Goal: Task Accomplishment & Management: Manage account settings

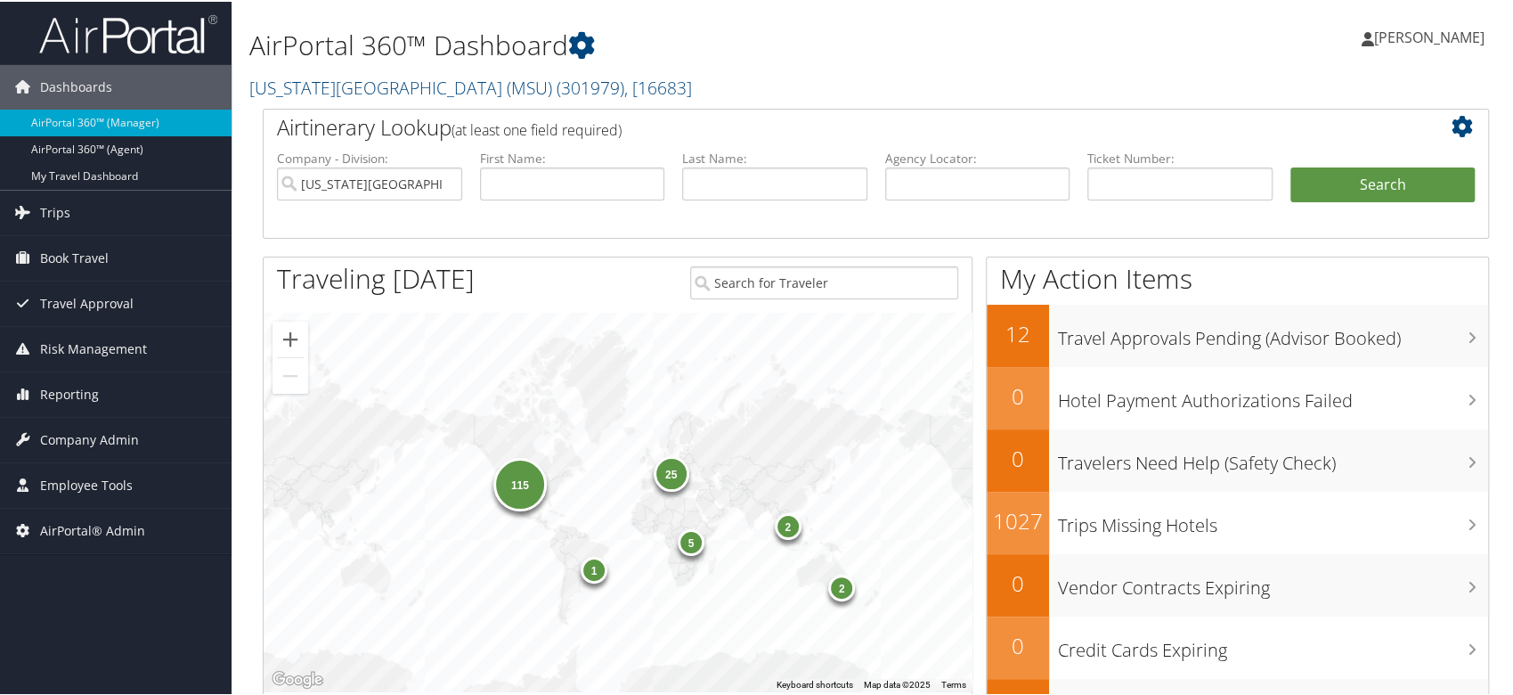
drag, startPoint x: 385, startPoint y: 83, endPoint x: 368, endPoint y: 113, distance: 34.7
click at [384, 83] on link "Michigan State University (MSU) ( 301979 ) , [ 16683 ]" at bounding box center [470, 86] width 443 height 24
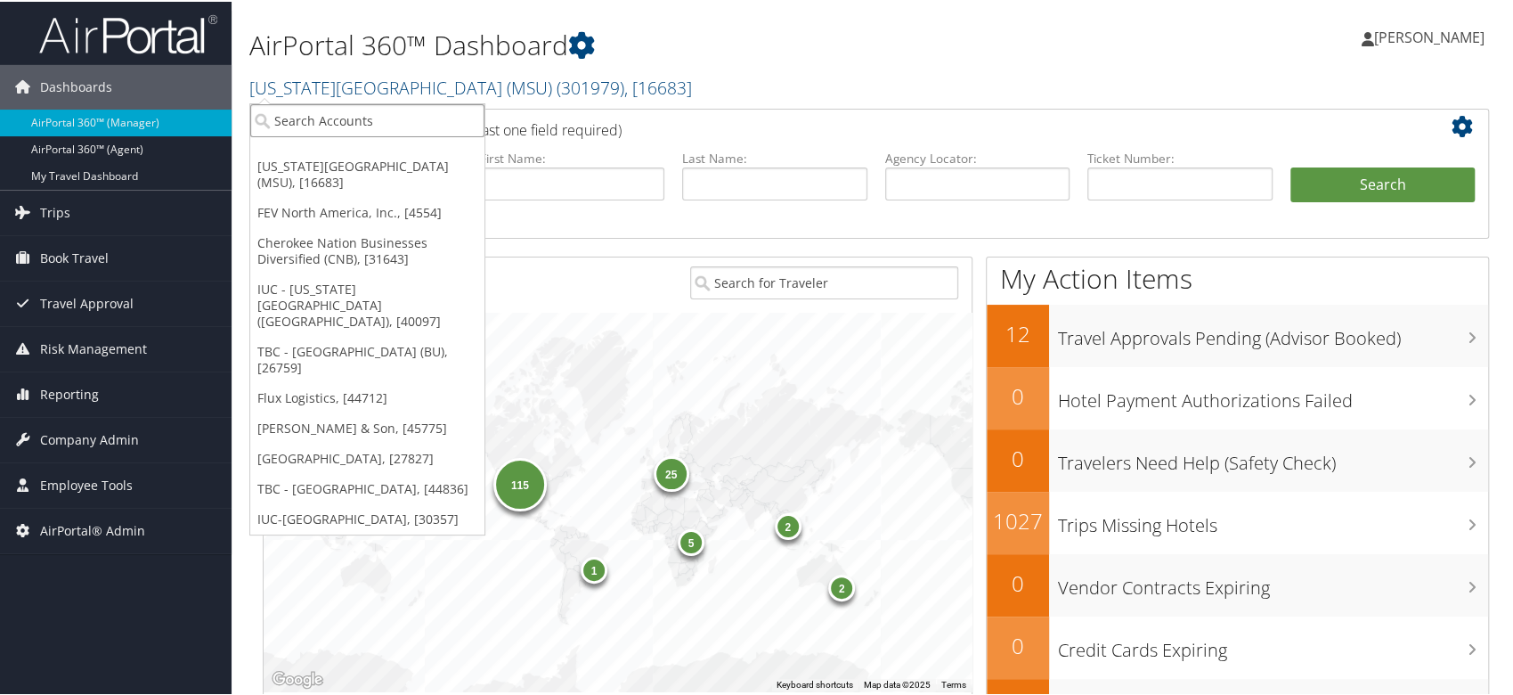
click at [373, 123] on input "search" at bounding box center [367, 118] width 234 height 33
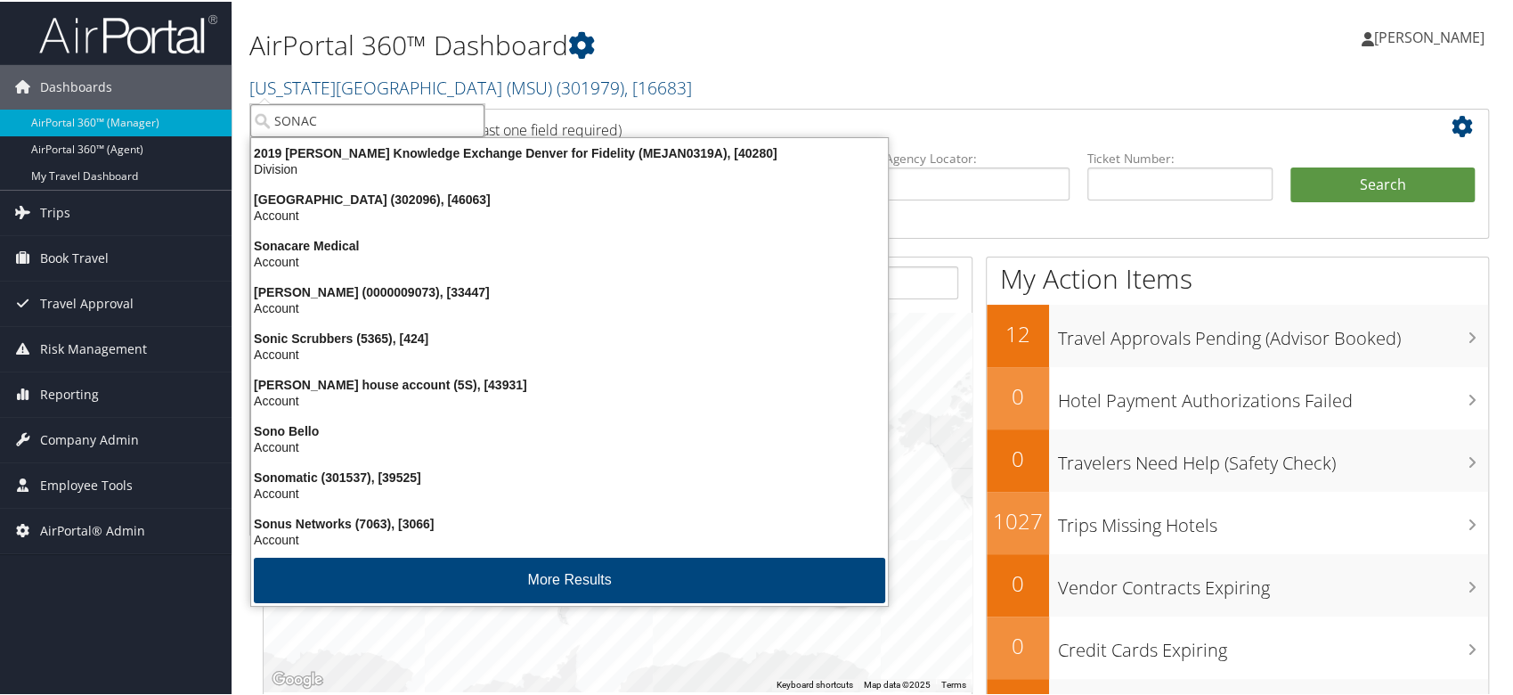
type input "SONACA"
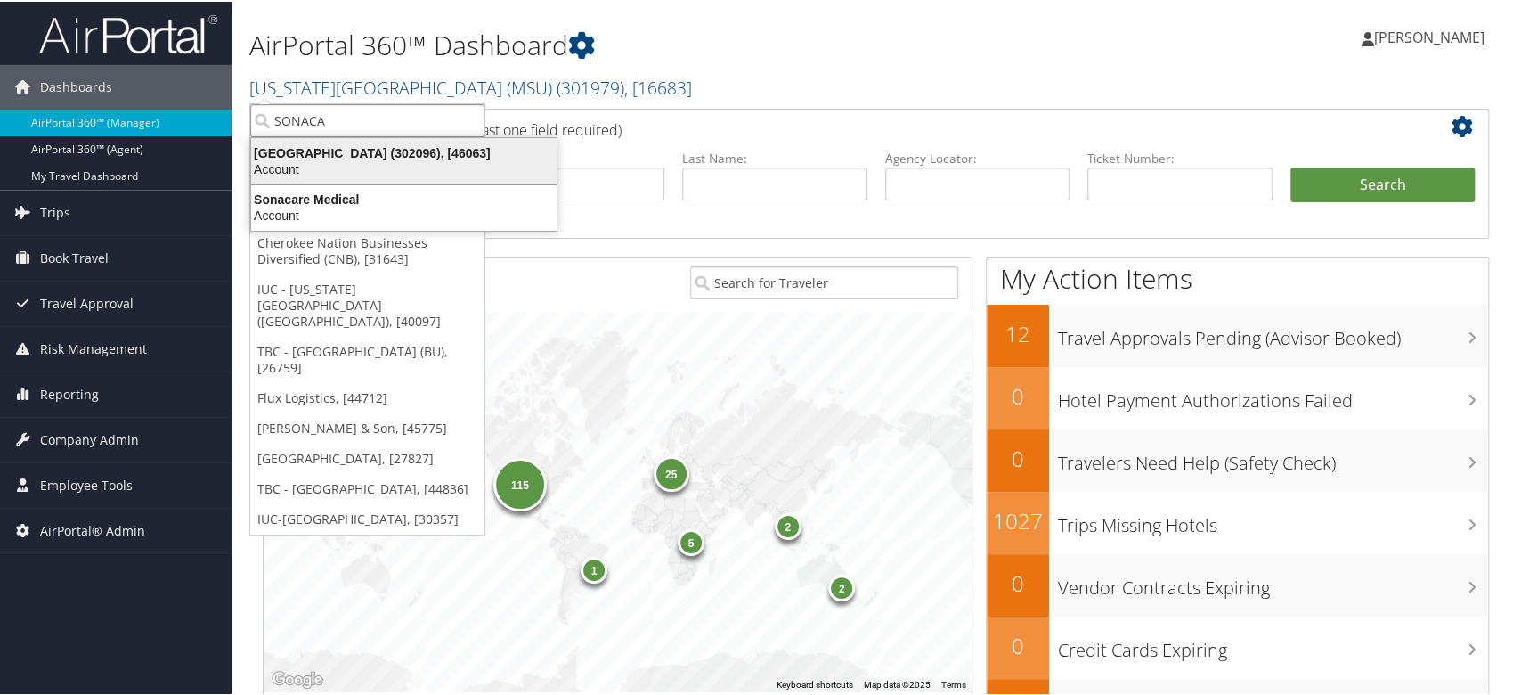
click at [355, 166] on div "Account" at bounding box center [403, 167] width 327 height 16
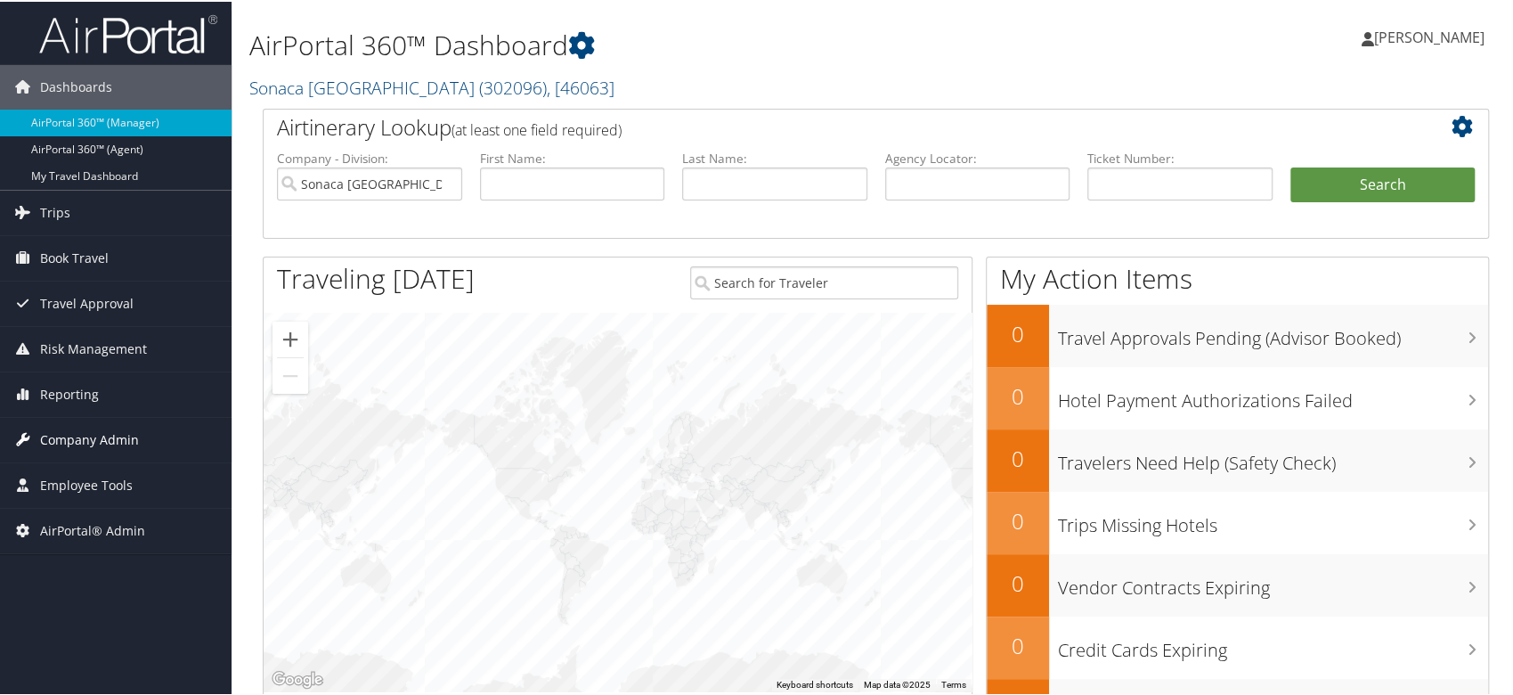
click at [150, 446] on link "Company Admin" at bounding box center [116, 438] width 232 height 45
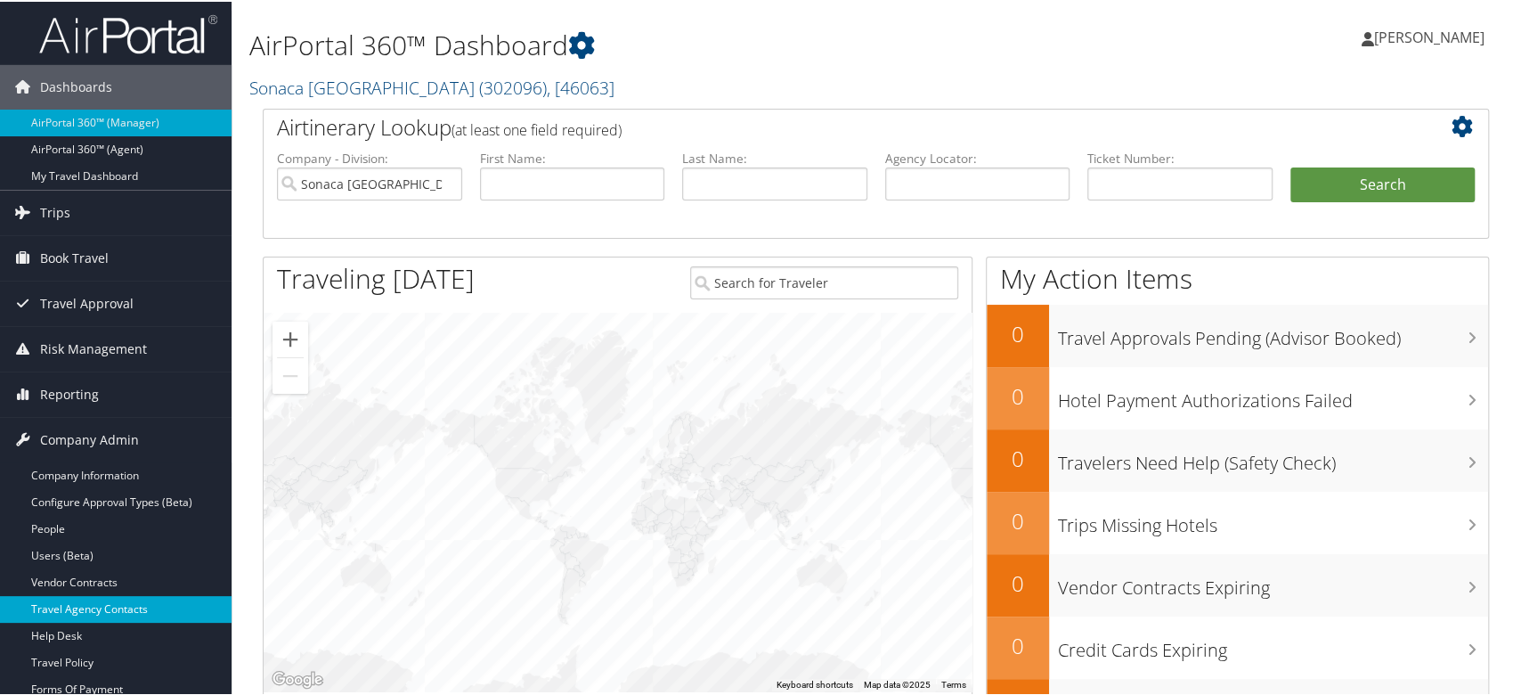
click at [149, 612] on link "Travel Agency Contacts" at bounding box center [116, 607] width 232 height 27
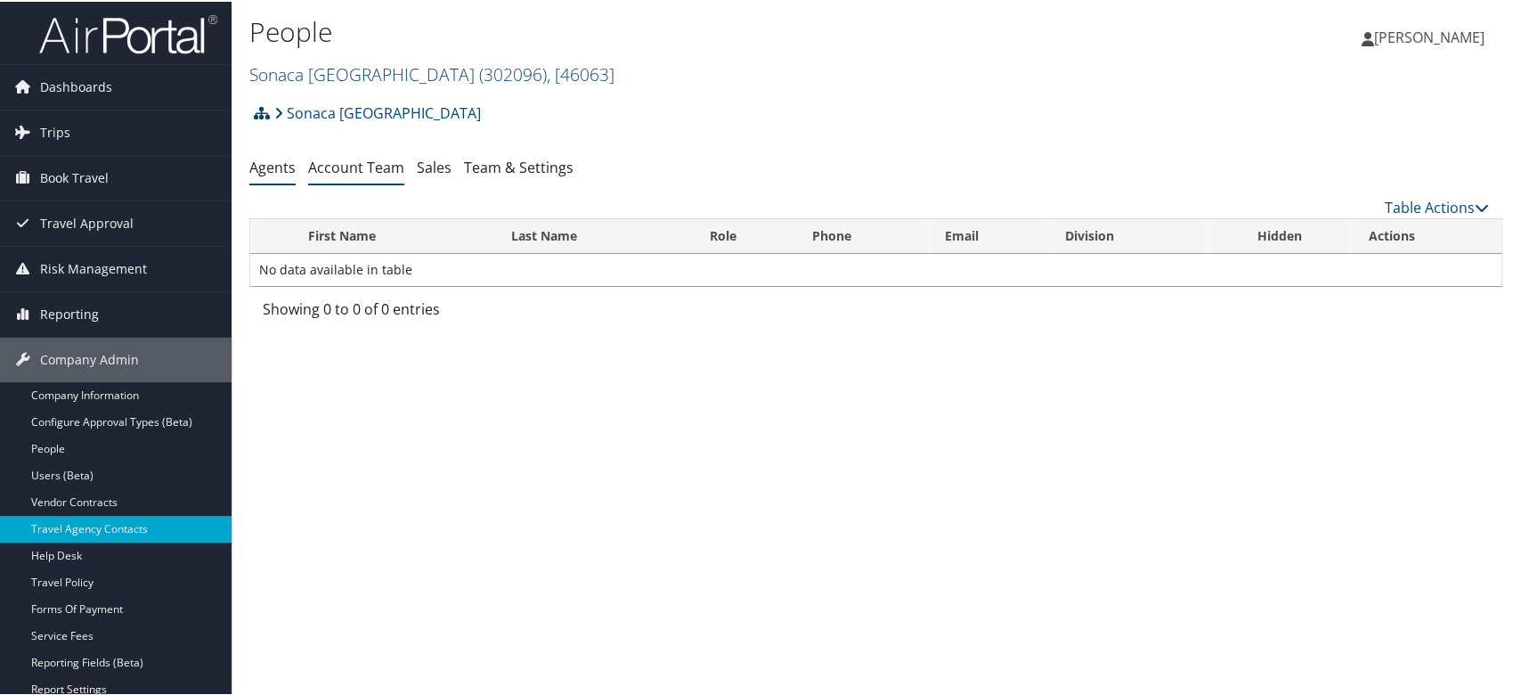
click at [368, 160] on link "Account Team" at bounding box center [356, 166] width 96 height 20
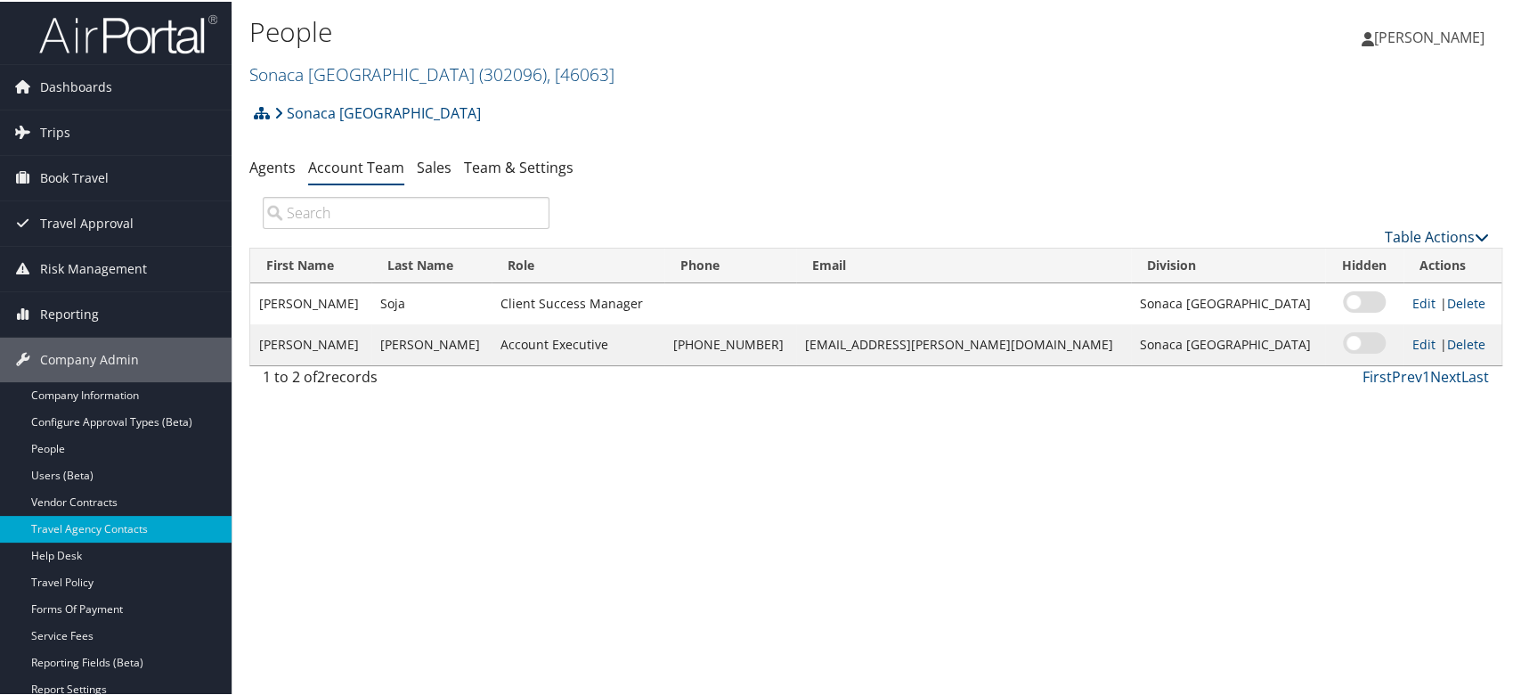
click at [1404, 229] on link "Table Actions" at bounding box center [1437, 235] width 104 height 20
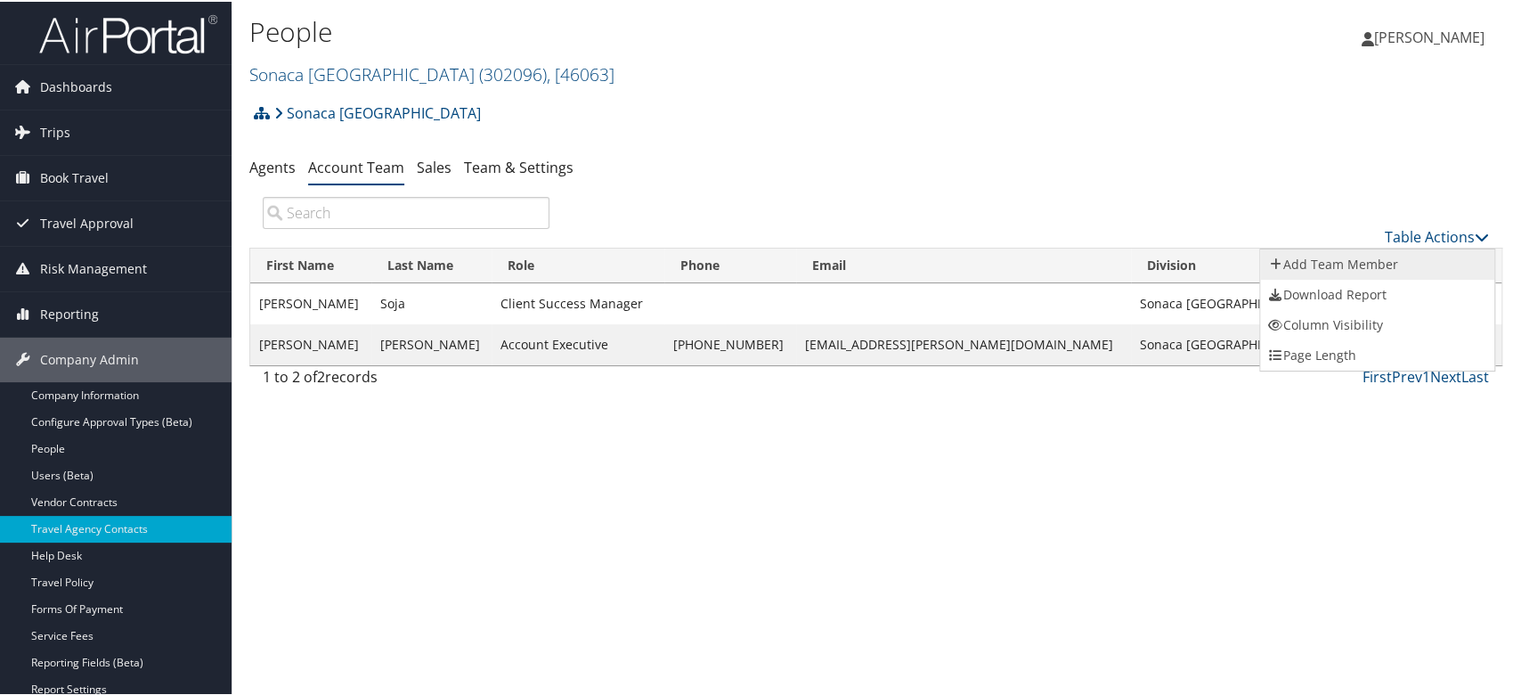
click at [1364, 257] on link "Add Team Member" at bounding box center [1377, 263] width 234 height 30
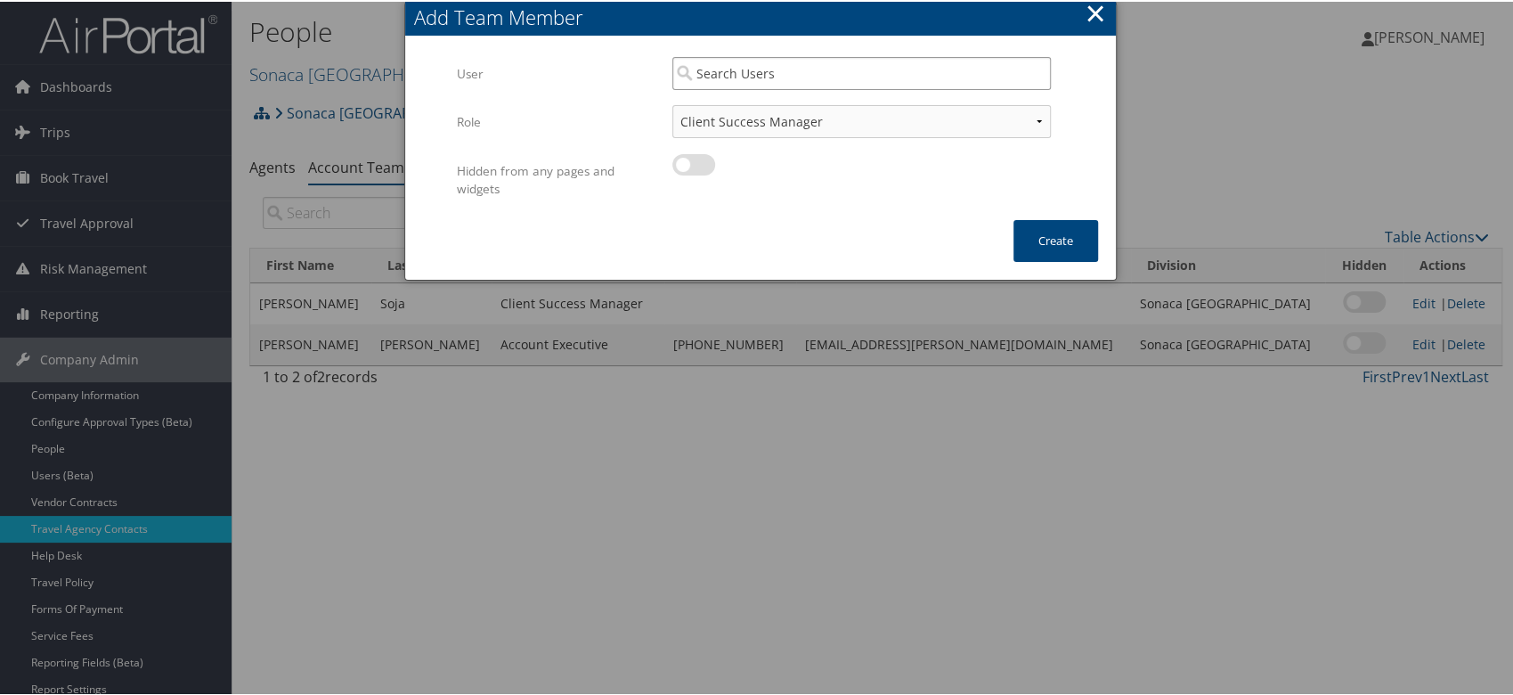
click at [742, 86] on input "search" at bounding box center [861, 71] width 379 height 33
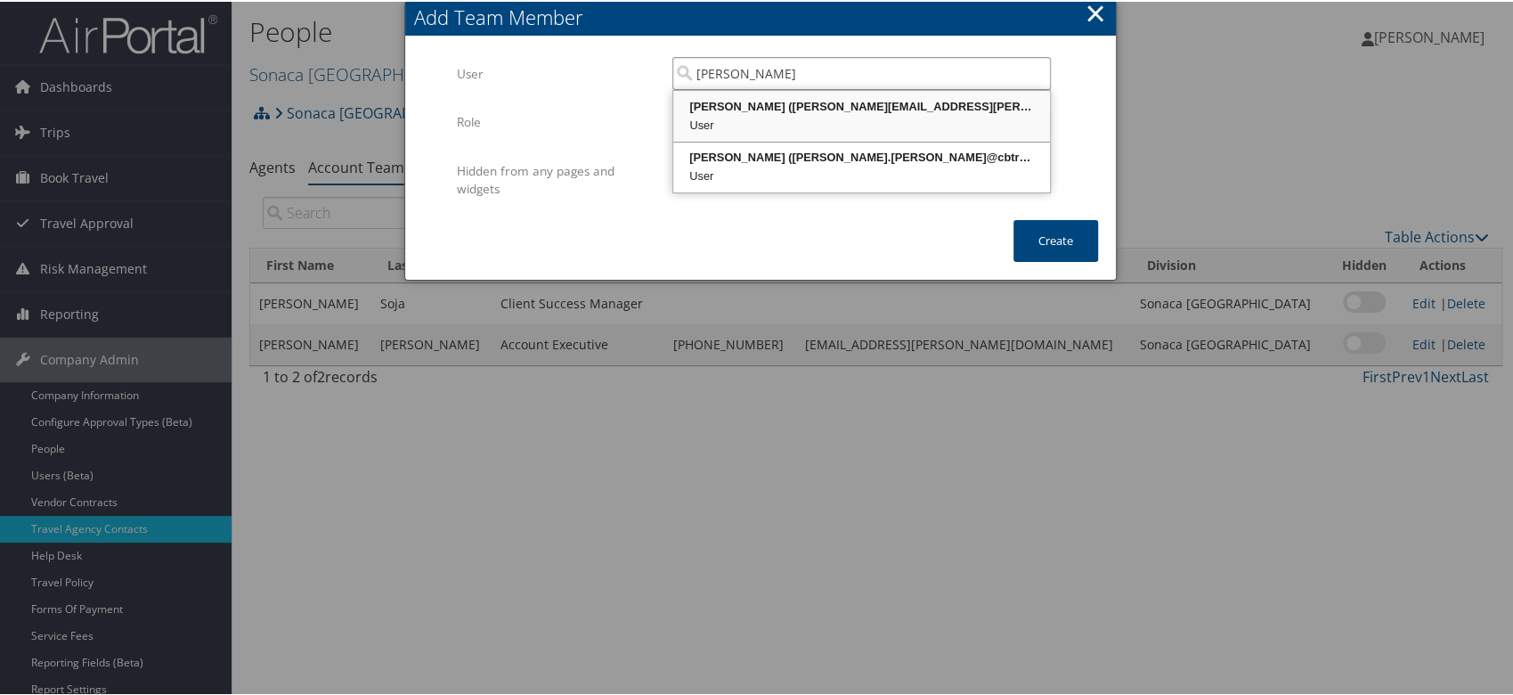
click at [884, 108] on div "[PERSON_NAME] ([PERSON_NAME][EMAIL_ADDRESS][PERSON_NAME][DOMAIN_NAME])" at bounding box center [861, 105] width 371 height 18
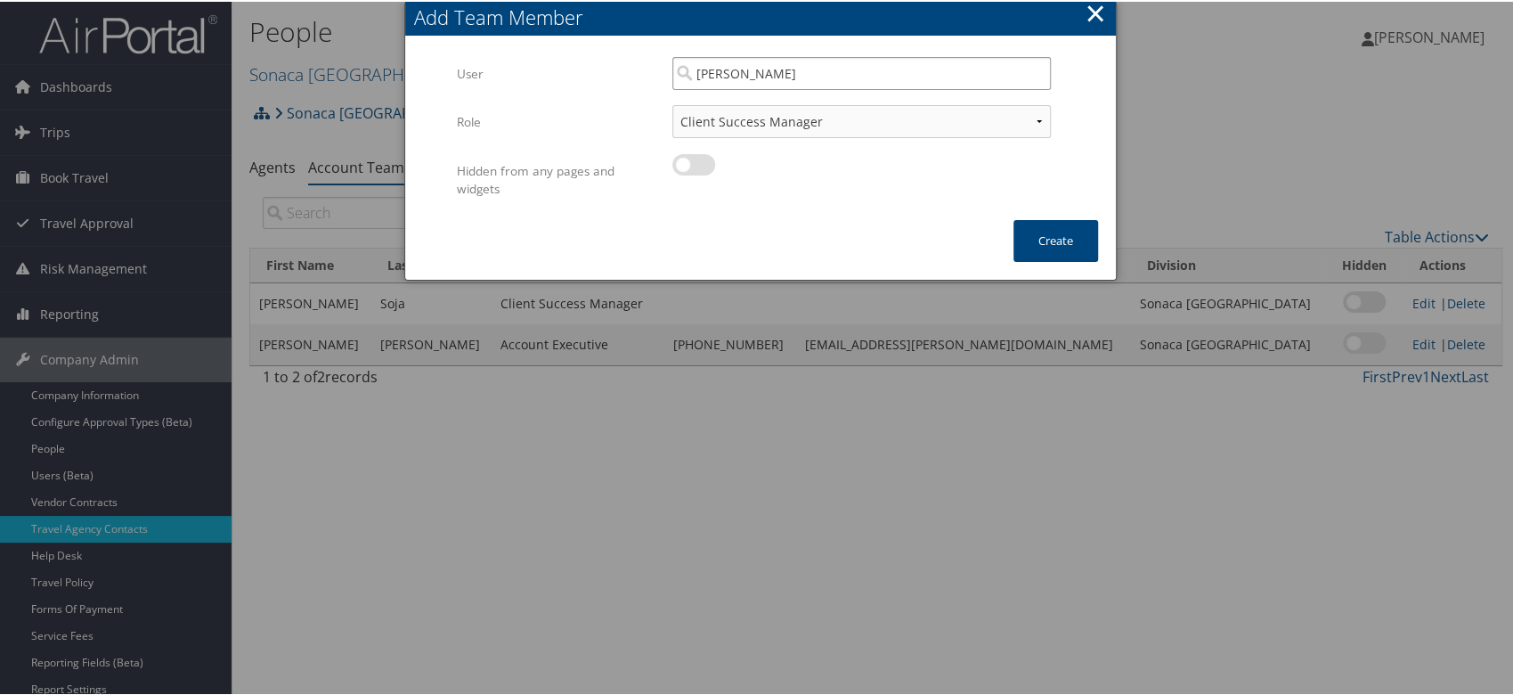
type input "[PERSON_NAME]"
click at [882, 113] on select "Client Success Manager Account Executive Operations Manager" at bounding box center [861, 119] width 379 height 33
select select "OM"
click at [672, 103] on select "Client Success Manager Account Executive Operations Manager" at bounding box center [861, 119] width 379 height 33
click at [1083, 232] on button "Create" at bounding box center [1056, 239] width 85 height 42
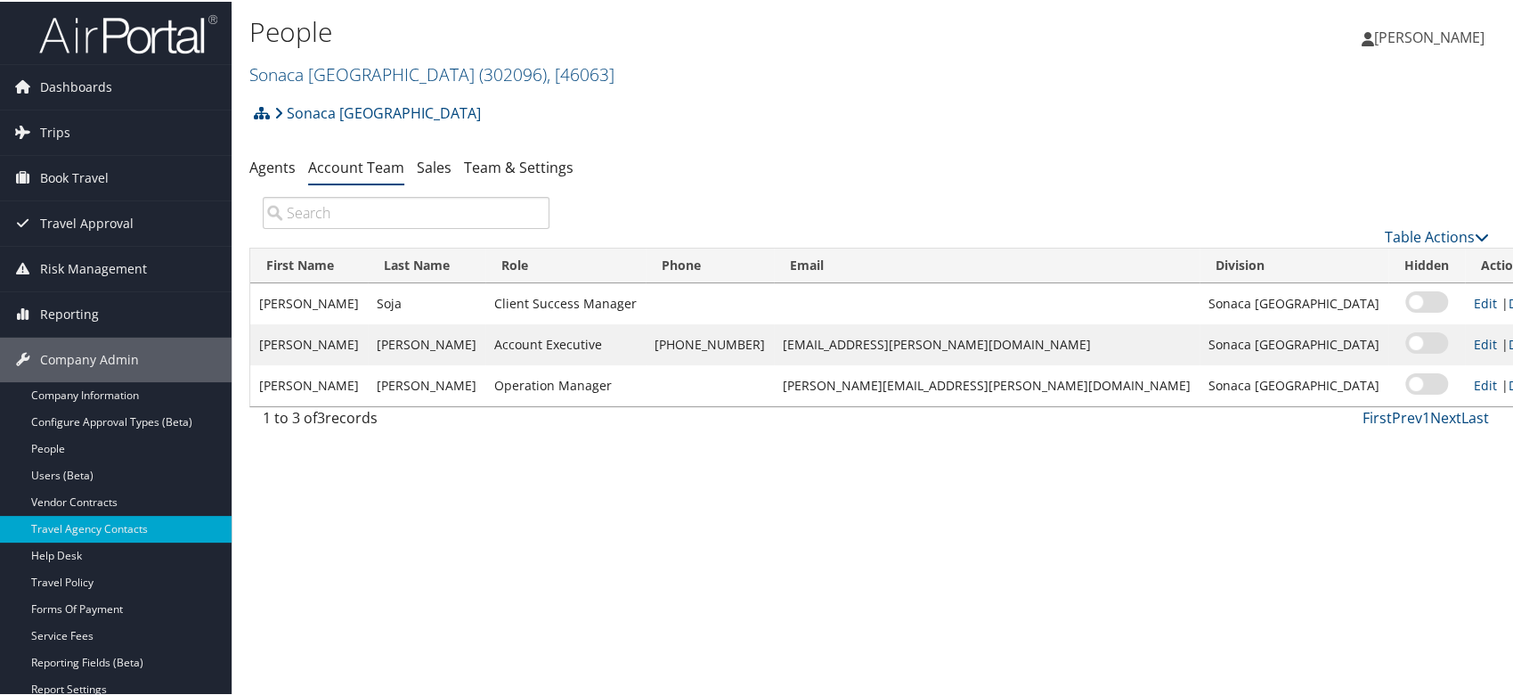
click at [1406, 300] on label at bounding box center [1427, 299] width 43 height 21
click at [1406, 300] on input "checkbox" at bounding box center [1412, 304] width 12 height 12
checkbox input "true"
drag, startPoint x: 915, startPoint y: 538, endPoint x: 312, endPoint y: 466, distance: 607.3
click at [912, 538] on div "People [GEOGRAPHIC_DATA] ( 302096 ) , [ 46063 ] Sonaca [GEOGRAPHIC_DATA] [US_ST…" at bounding box center [876, 347] width 1289 height 695
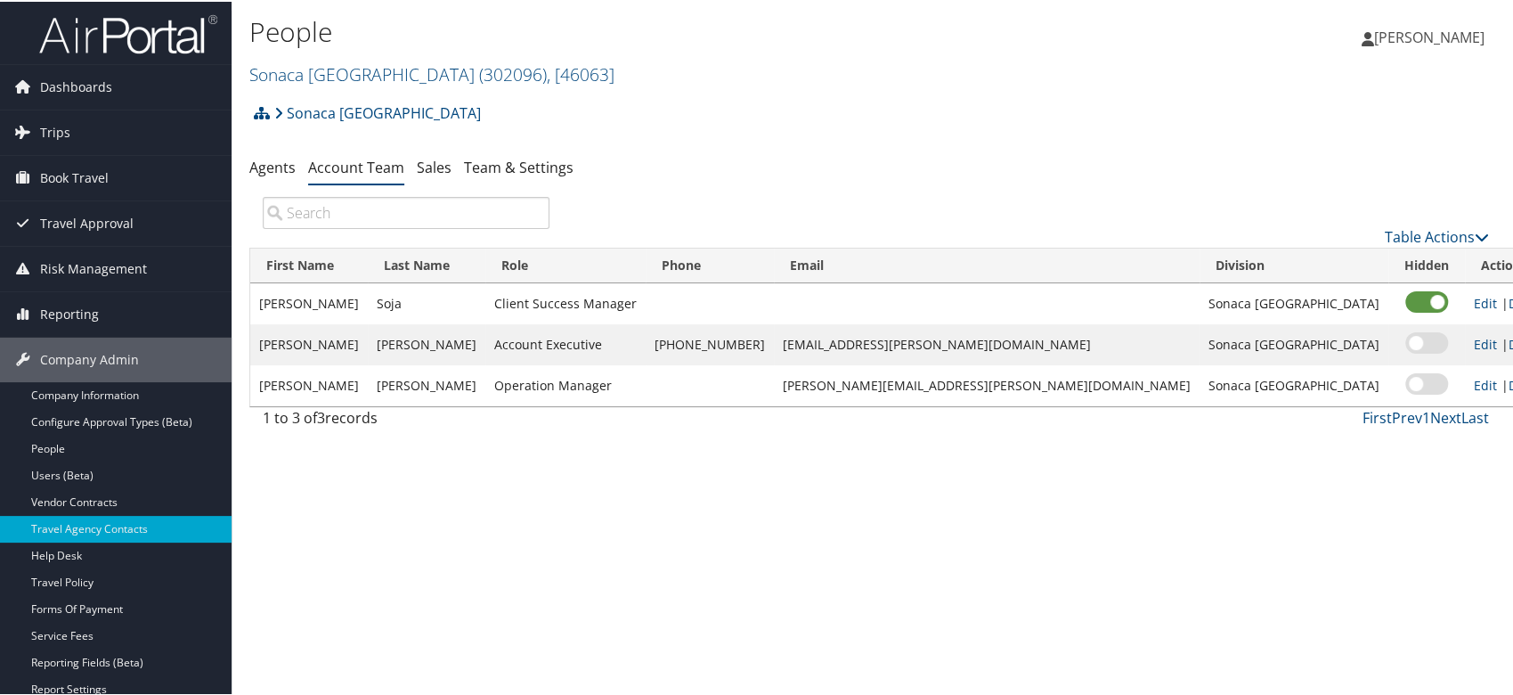
click at [1406, 303] on label at bounding box center [1427, 299] width 43 height 21
click at [1406, 303] on input "checkbox" at bounding box center [1412, 304] width 12 height 12
checkbox input "false"
click at [971, 487] on div "People [GEOGRAPHIC_DATA] ( 302096 ) , [ 46063 ] Sonaca [GEOGRAPHIC_DATA] [US_ST…" at bounding box center [876, 347] width 1289 height 695
click at [470, 183] on div "Sonaca [GEOGRAPHIC_DATA] Account Structure Sonaca [GEOGRAPHIC_DATA] (302096) IM…" at bounding box center [875, 265] width 1253 height 343
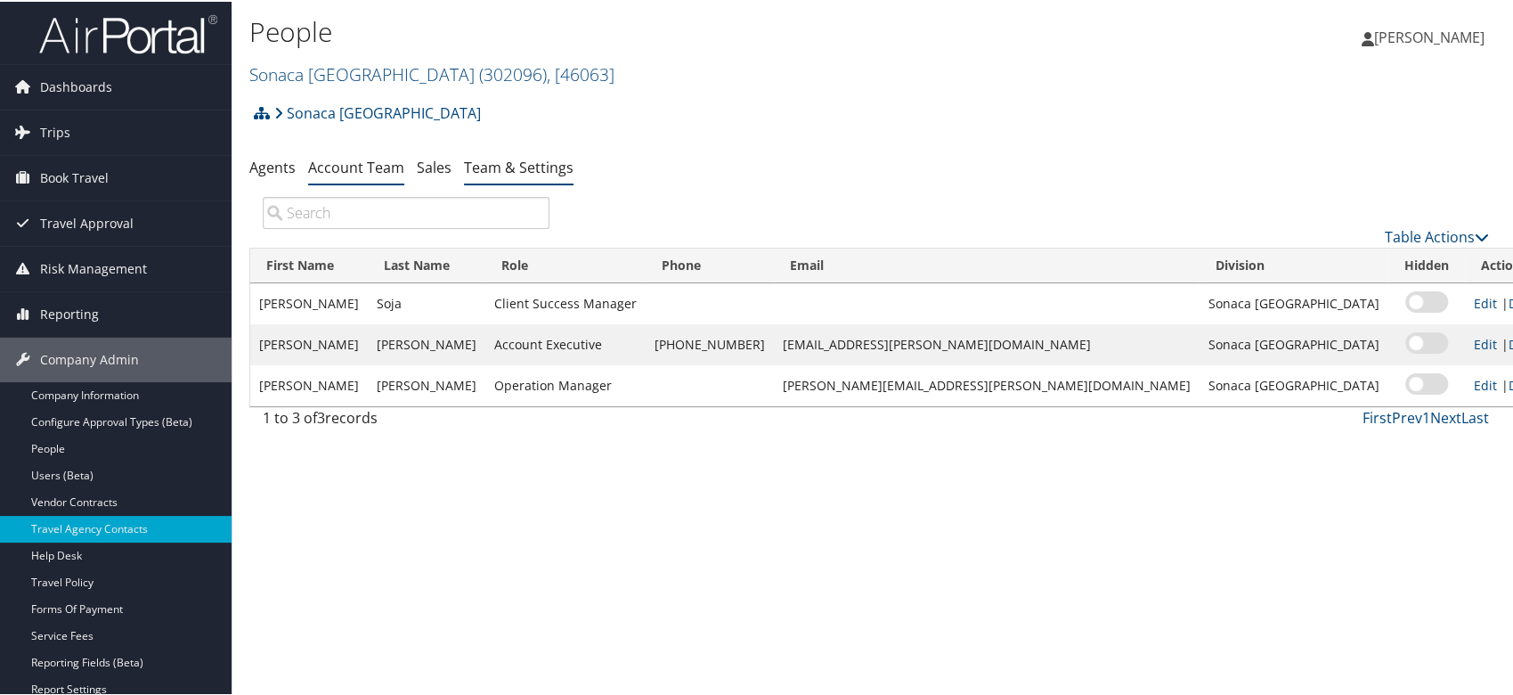
click at [494, 170] on link "Team & Settings" at bounding box center [519, 166] width 110 height 20
